Goal: Check status: Check status

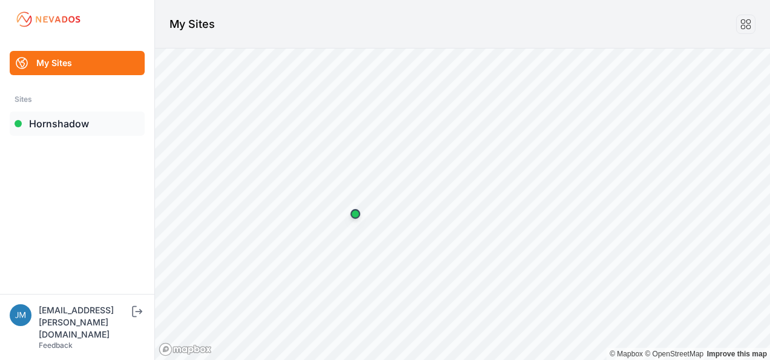
click at [71, 121] on link "Hornshadow" at bounding box center [77, 123] width 135 height 24
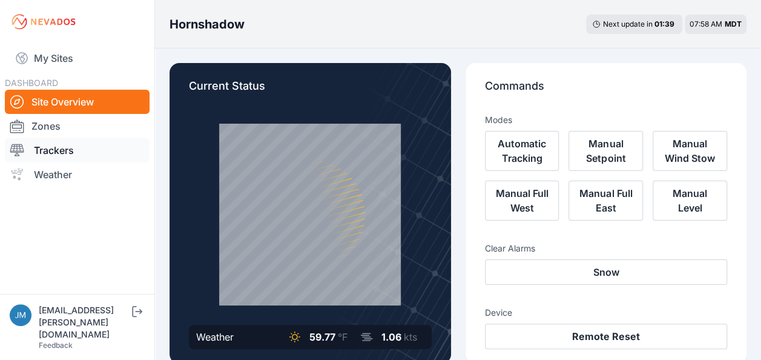
click at [71, 151] on link "Trackers" at bounding box center [77, 150] width 145 height 24
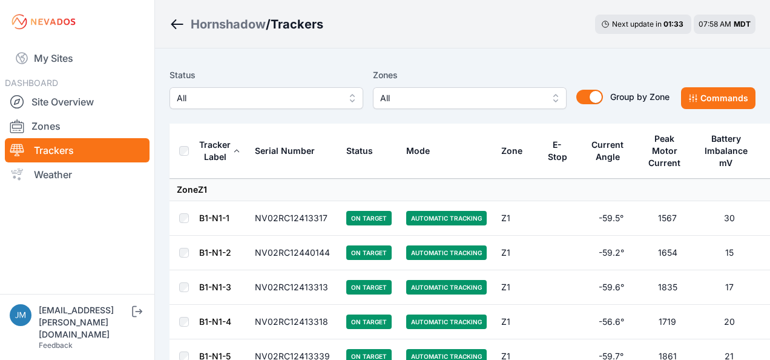
click at [352, 99] on button "All" at bounding box center [267, 98] width 194 height 22
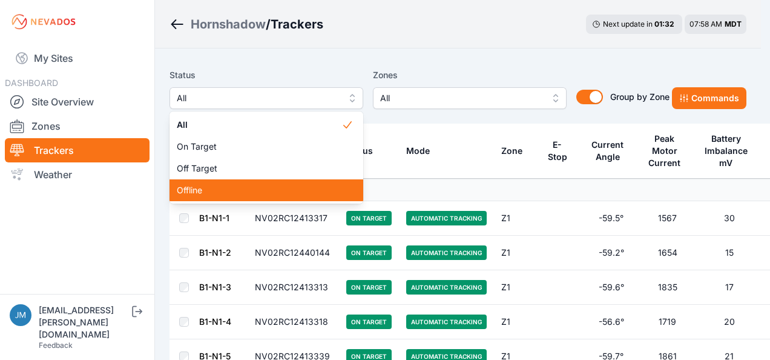
click at [212, 195] on span "Offline" at bounding box center [259, 190] width 165 height 12
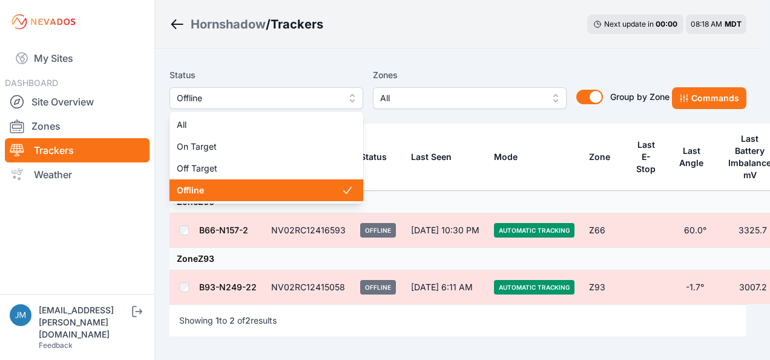
click at [354, 94] on button "Offline" at bounding box center [267, 98] width 194 height 22
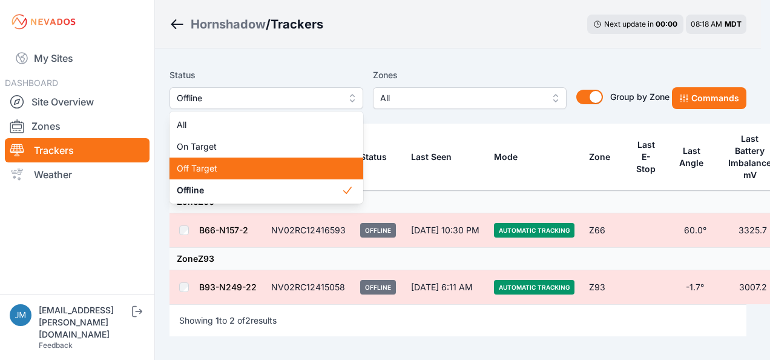
click at [210, 167] on span "Off Target" at bounding box center [259, 168] width 165 height 12
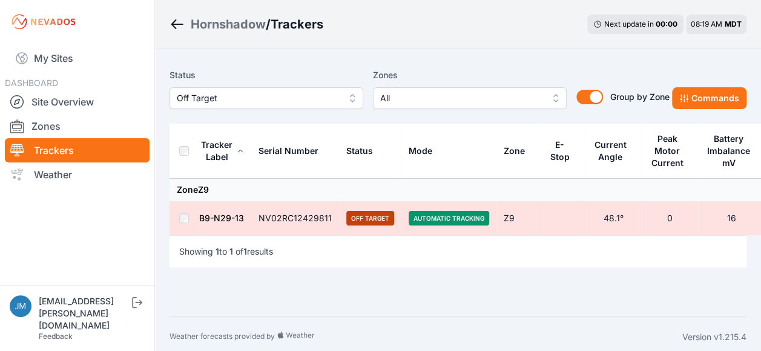
click at [226, 218] on link "B9-N29-13" at bounding box center [221, 218] width 45 height 10
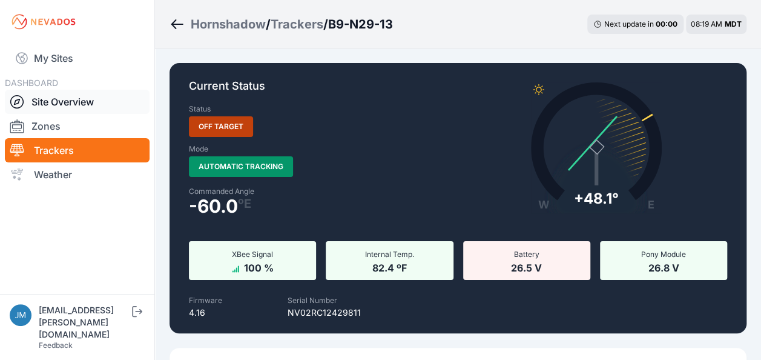
click at [76, 101] on link "Site Overview" at bounding box center [77, 102] width 145 height 24
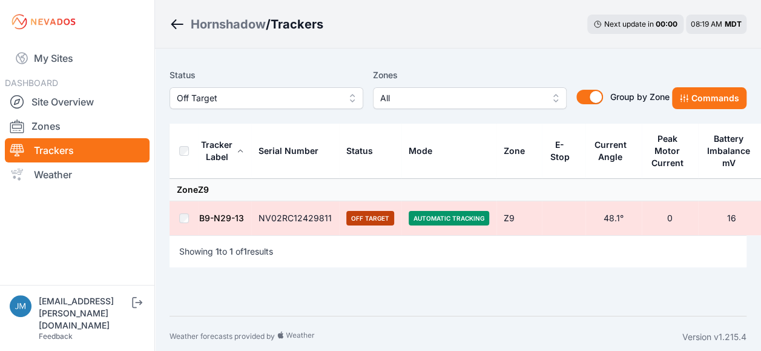
click at [223, 220] on link "B9-N29-13" at bounding box center [221, 218] width 45 height 10
